Goal: Register for event/course

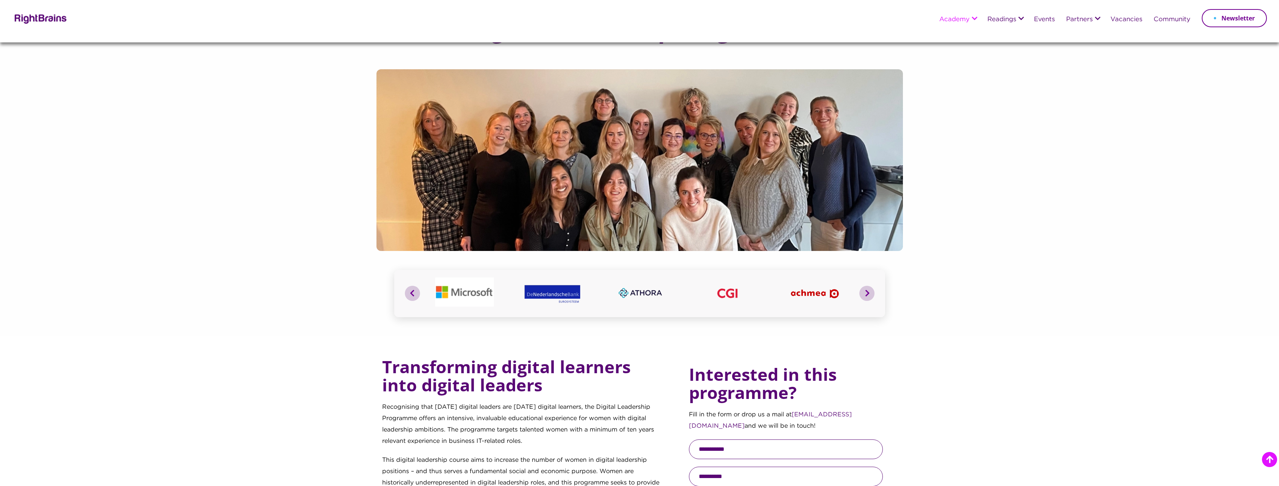
scroll to position [530, 0]
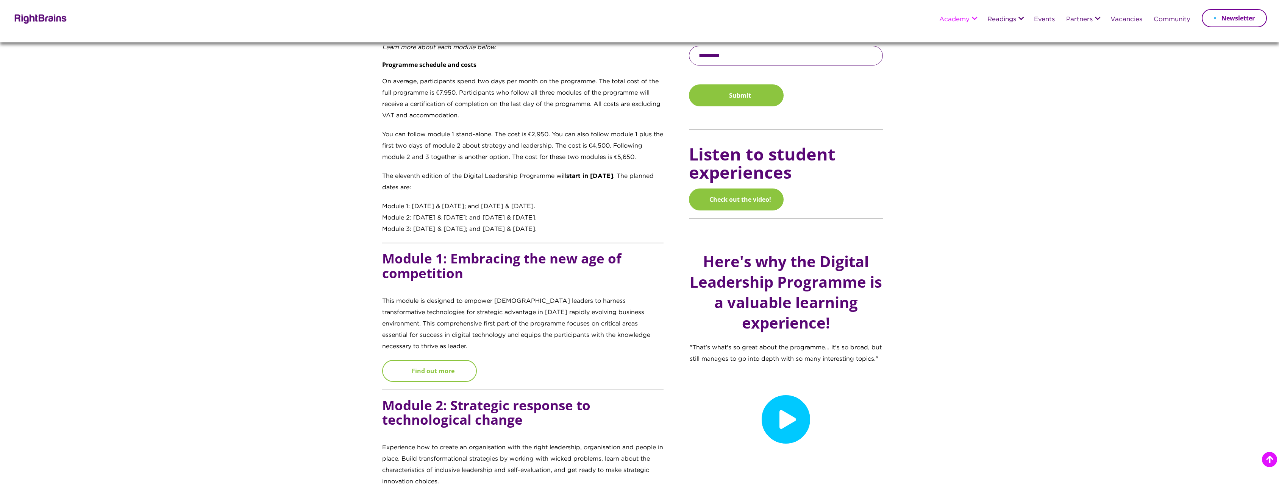
drag, startPoint x: 0, startPoint y: 0, endPoint x: 444, endPoint y: 359, distance: 571.1
click at [444, 360] on link "Find out more" at bounding box center [429, 371] width 95 height 22
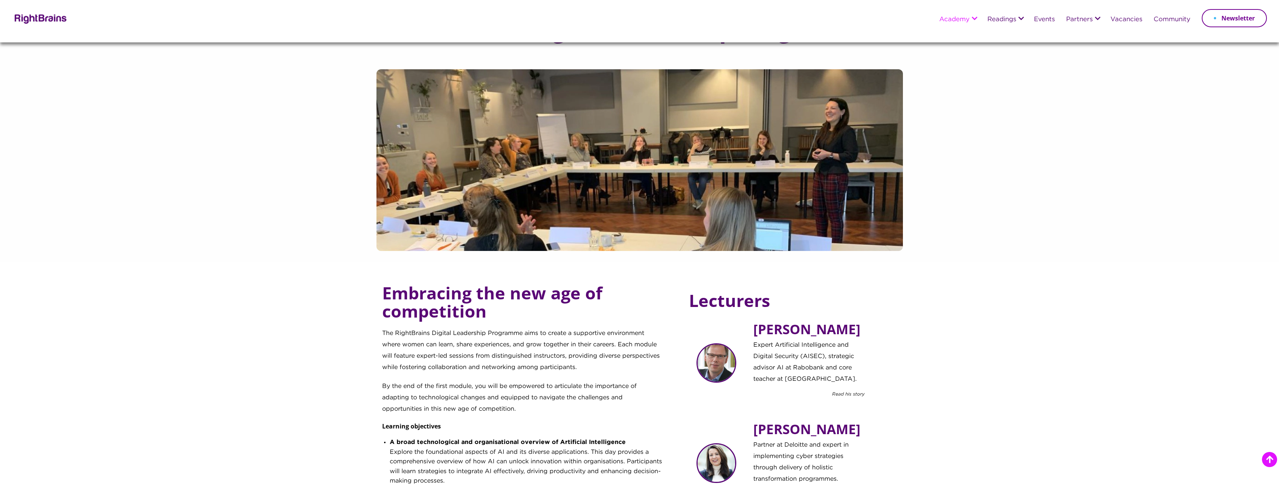
scroll to position [454, 0]
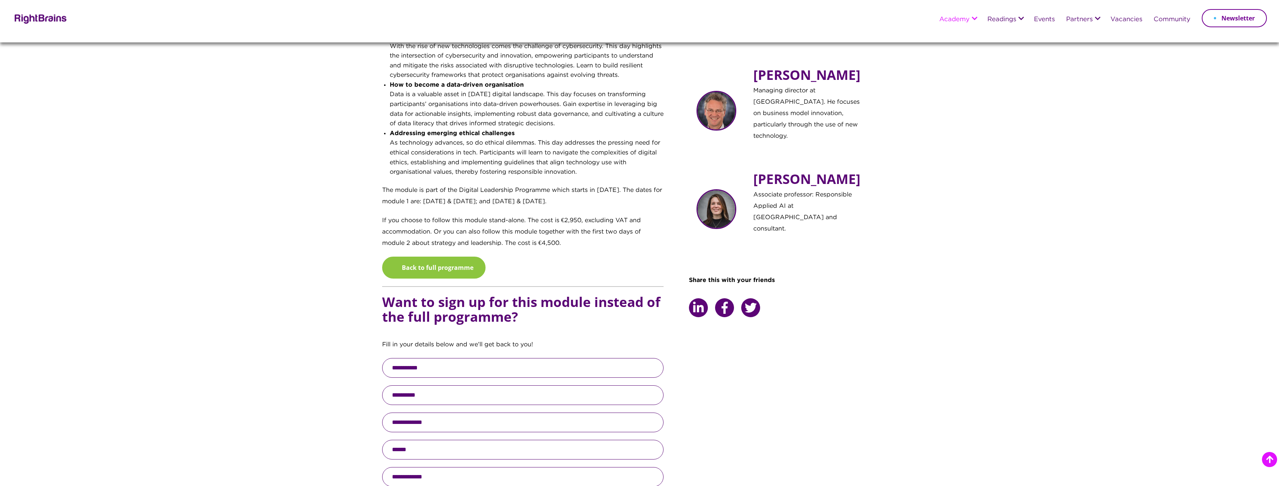
drag, startPoint x: 533, startPoint y: 201, endPoint x: 602, endPoint y: 202, distance: 69.7
click at [602, 202] on p "The module is part of the Digital Leadership Programme which starts in October …" at bounding box center [523, 200] width 282 height 30
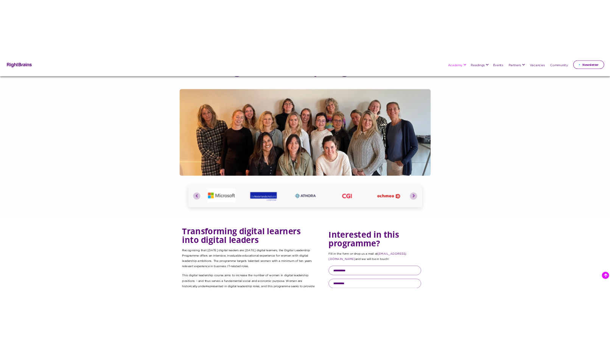
scroll to position [559, 0]
